Goal: Task Accomplishment & Management: Use online tool/utility

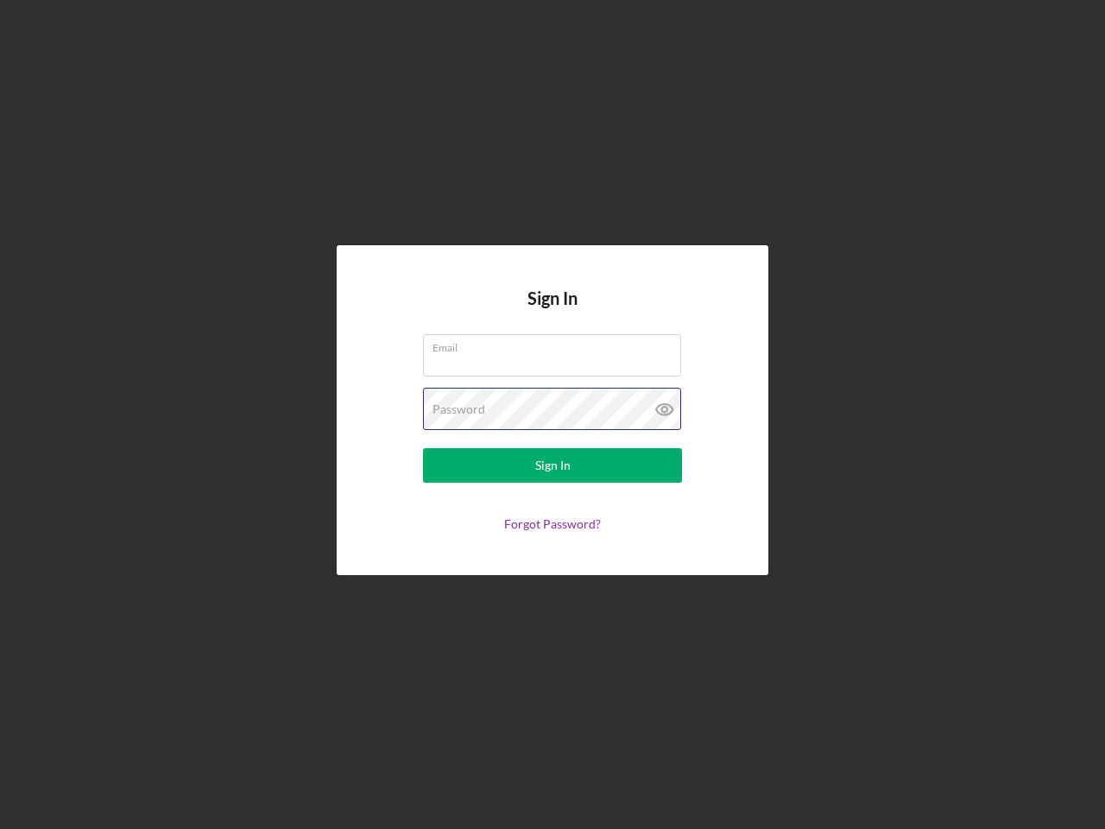
click at [552, 414] on div "Password" at bounding box center [552, 409] width 259 height 43
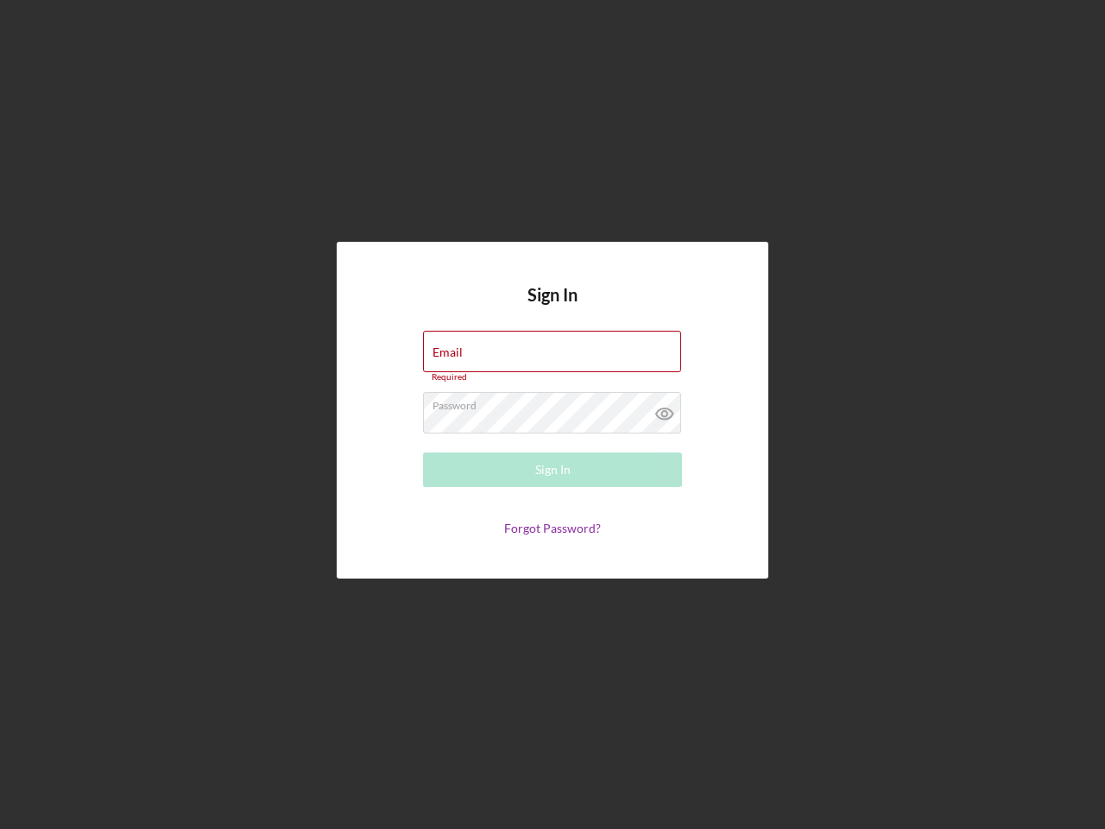
click at [665, 409] on icon at bounding box center [664, 413] width 43 height 43
